Goal: Register for event/course

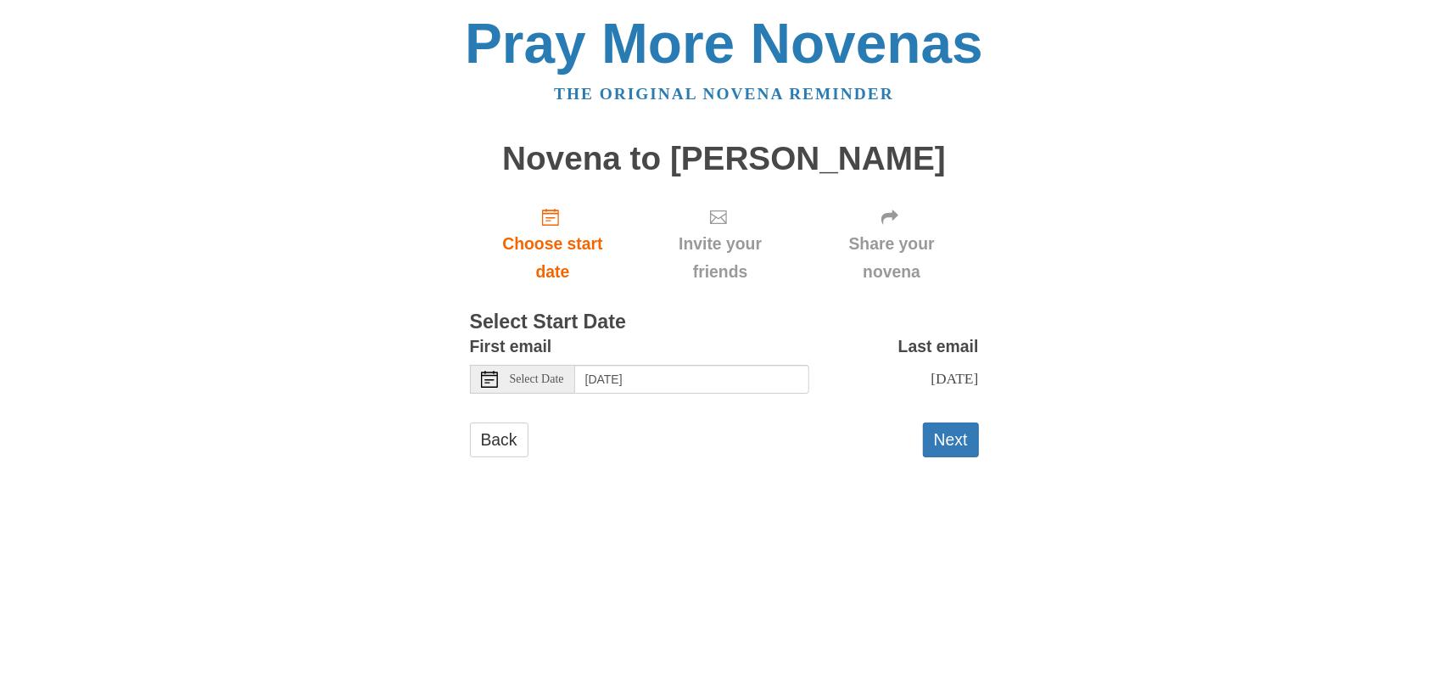
click at [545, 384] on span "Select Date" at bounding box center [537, 379] width 54 height 12
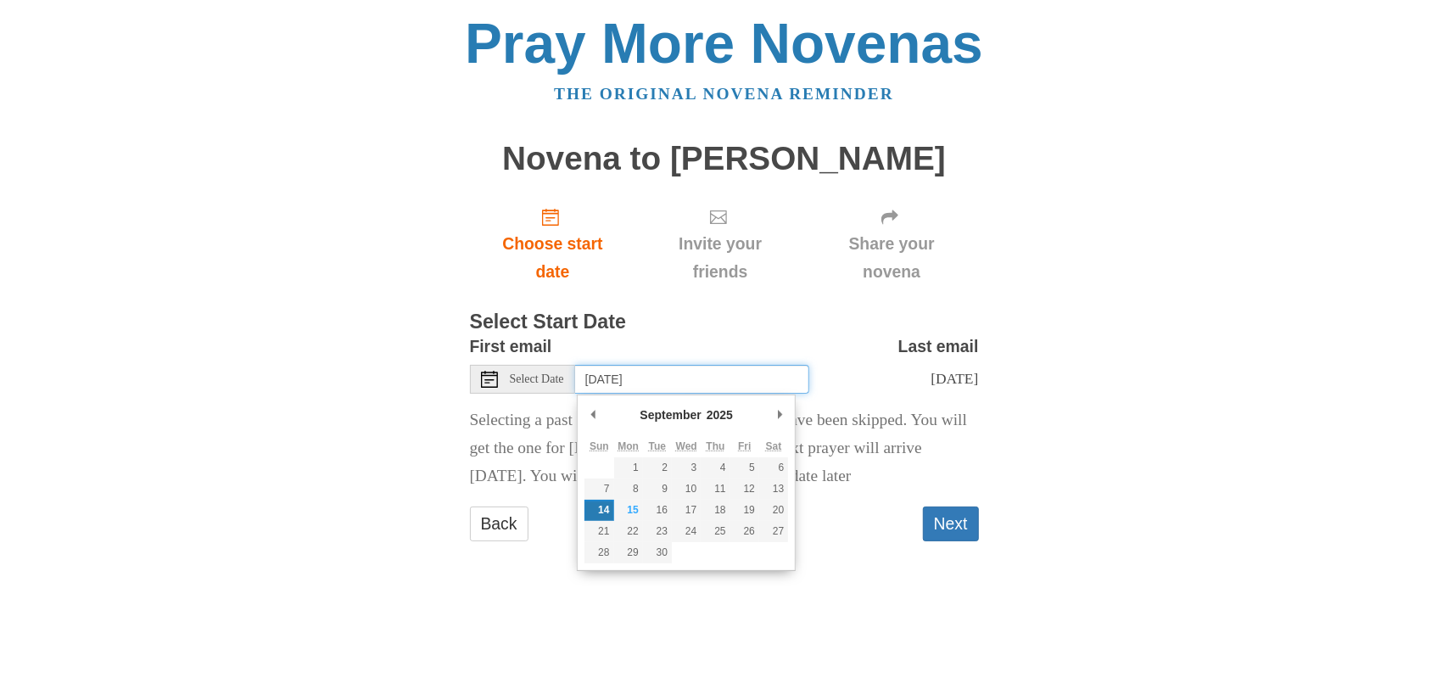
click at [658, 380] on input "Sunday, September 14th" at bounding box center [692, 379] width 234 height 29
type input "Monday, September 15th"
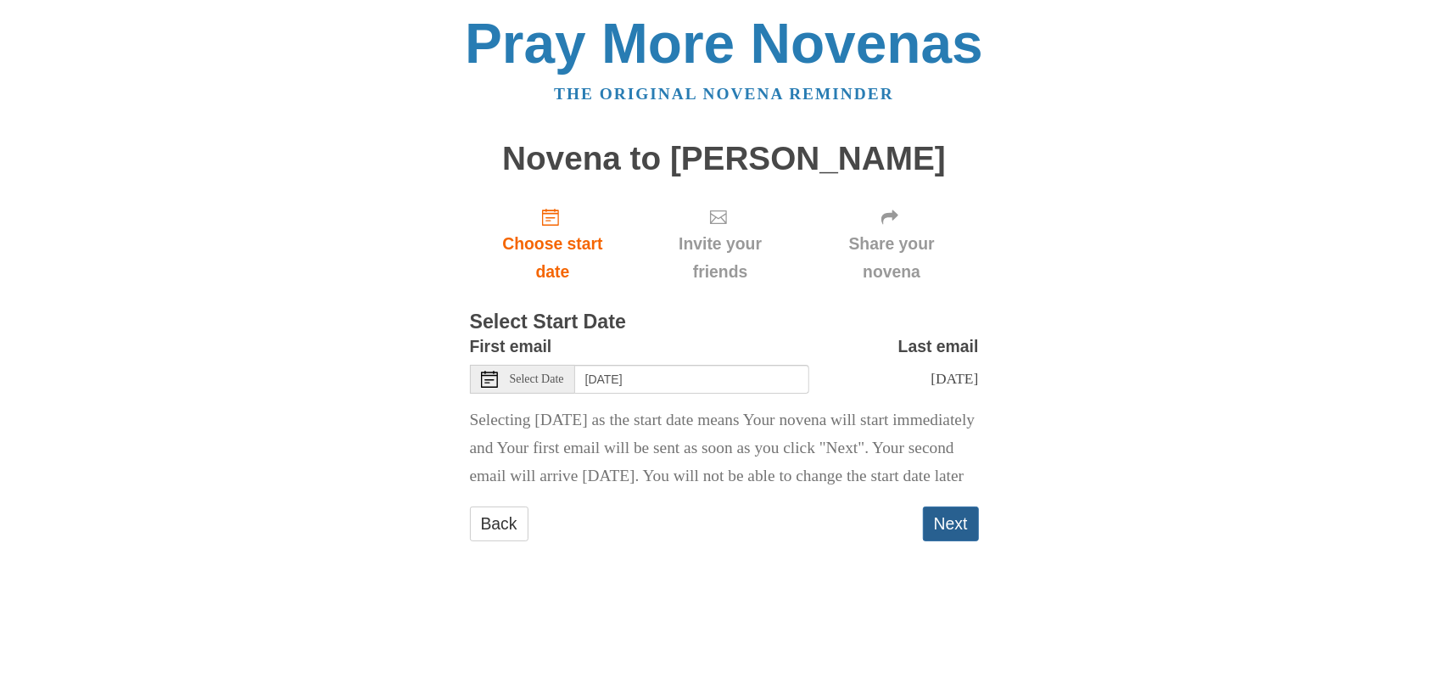
click at [941, 541] on button "Next" at bounding box center [951, 524] width 56 height 35
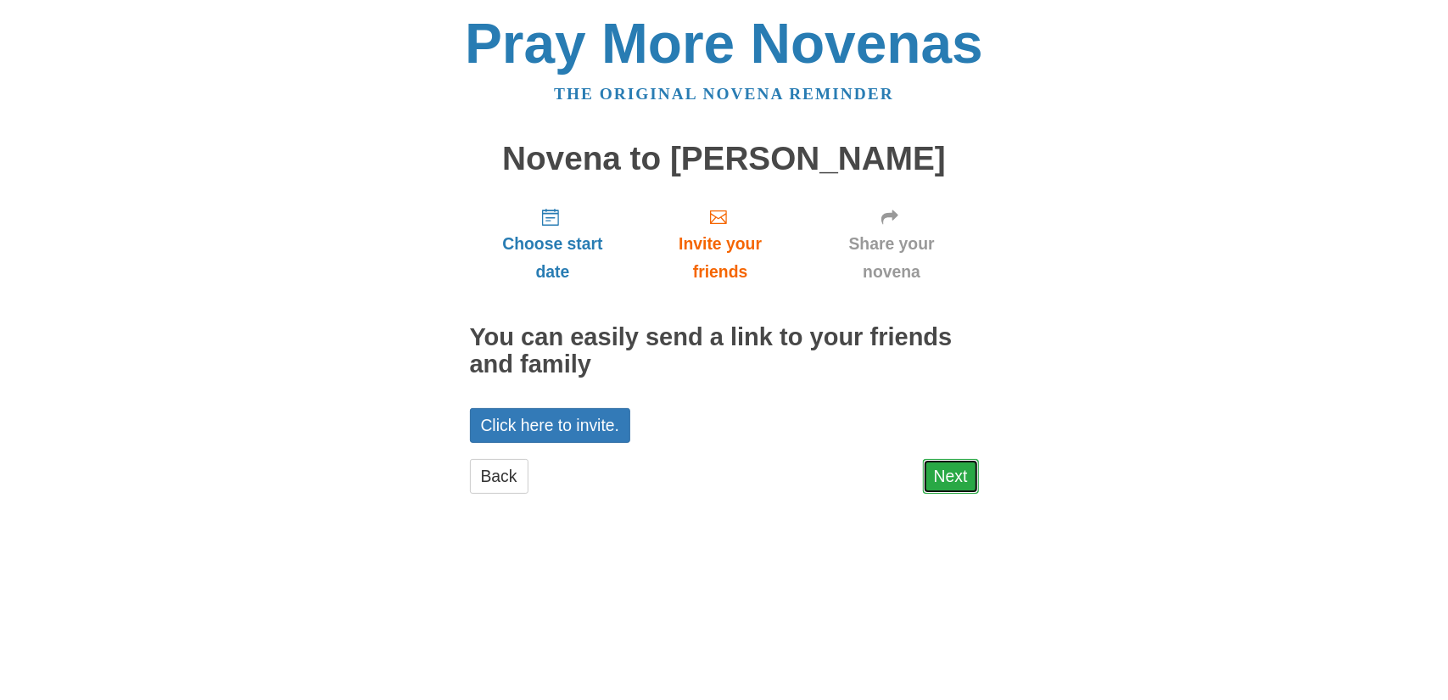
click at [944, 483] on link "Next" at bounding box center [951, 476] width 56 height 35
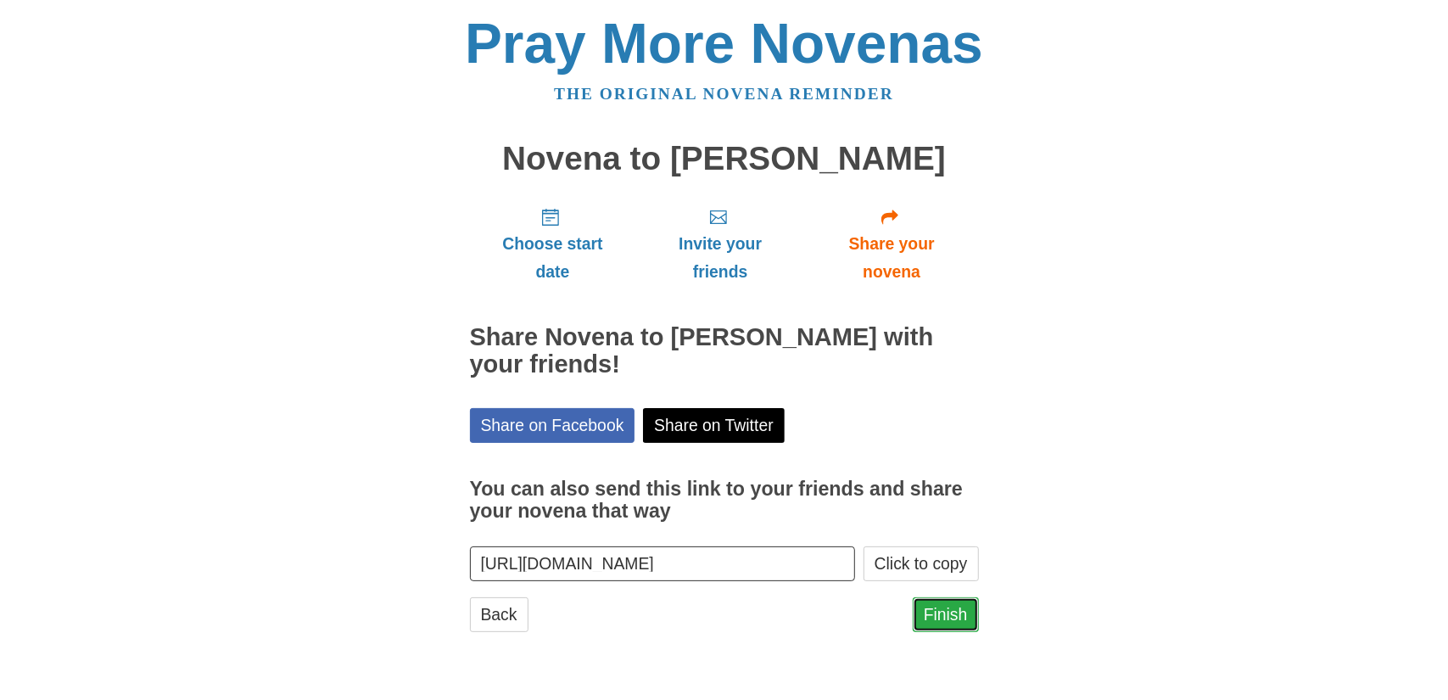
click at [949, 617] on link "Finish" at bounding box center [946, 614] width 66 height 35
click at [665, 92] on link "The original novena reminder" at bounding box center [724, 94] width 340 height 18
